Goal: Find specific page/section: Find specific page/section

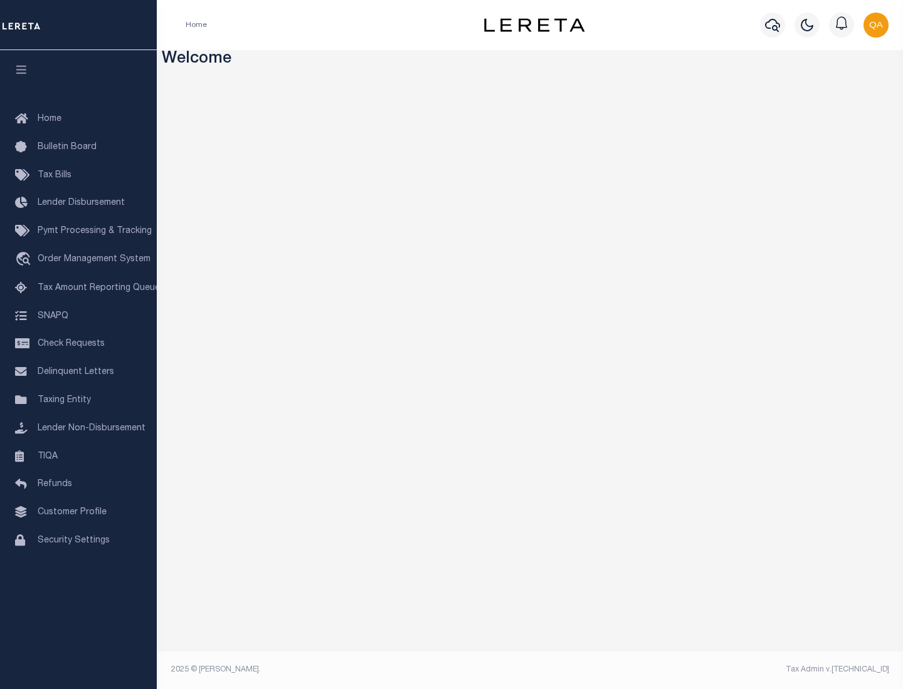
click at [78, 288] on span "Tax Amount Reporting Queue" at bounding box center [99, 288] width 122 height 9
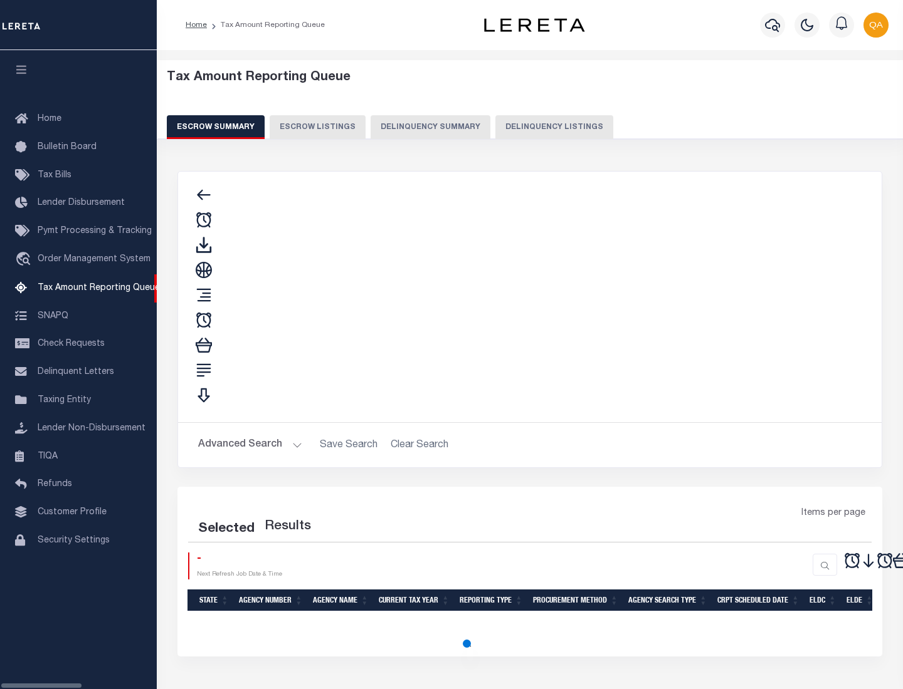
select select "100"
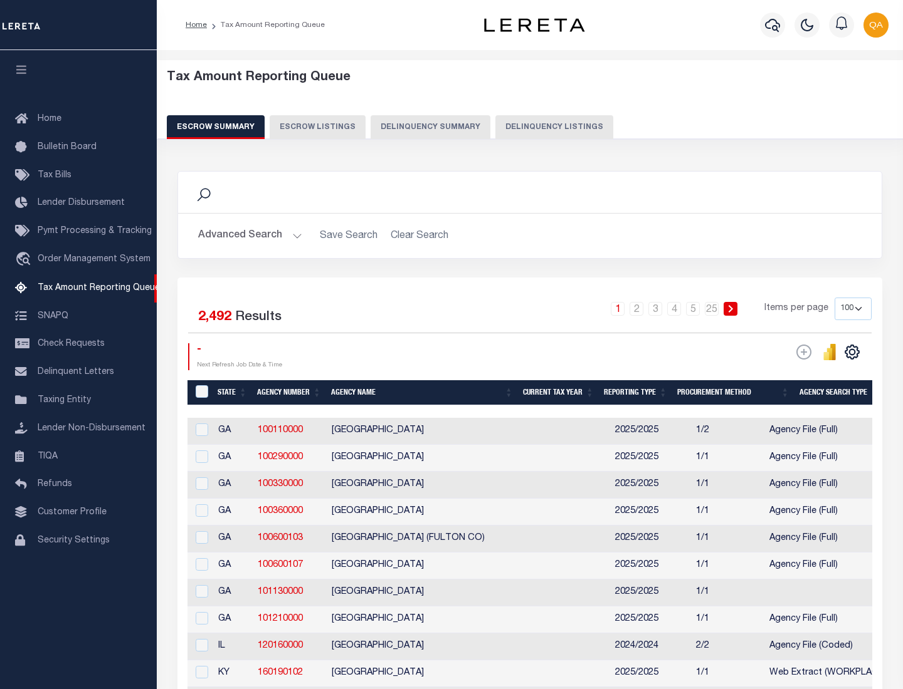
scroll to position [1421, 0]
